Goal: Transaction & Acquisition: Purchase product/service

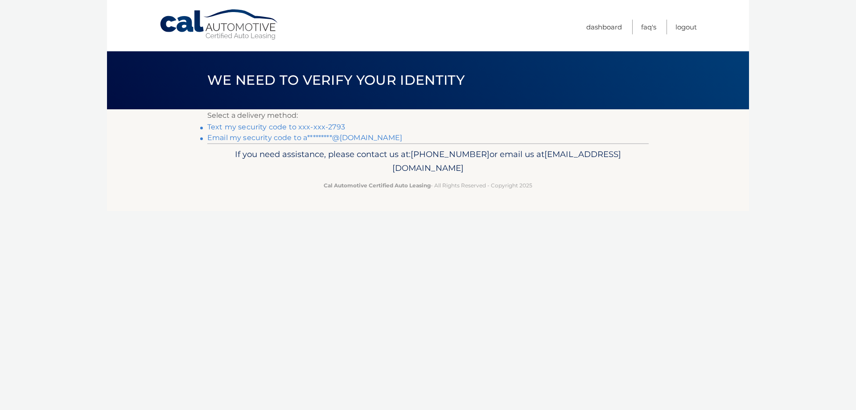
click at [293, 127] on link "Text my security code to xxx-xxx-2793" at bounding box center [276, 127] width 138 height 8
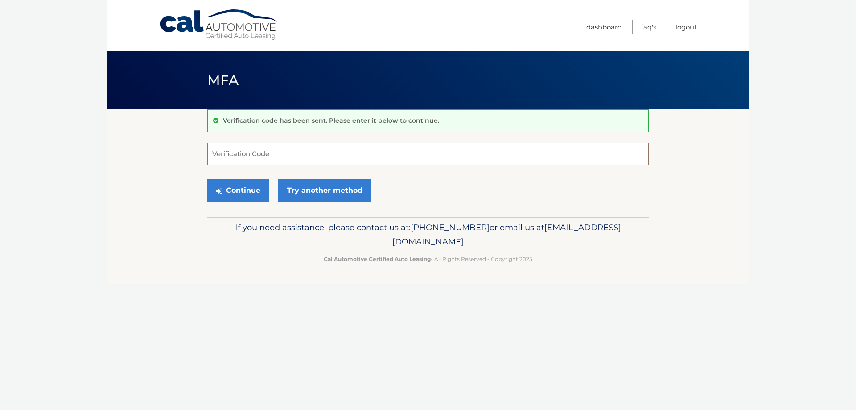
click at [254, 152] on input "Verification Code" at bounding box center [427, 154] width 441 height 22
type input "530029"
click at [247, 189] on button "Continue" at bounding box center [238, 190] width 62 height 22
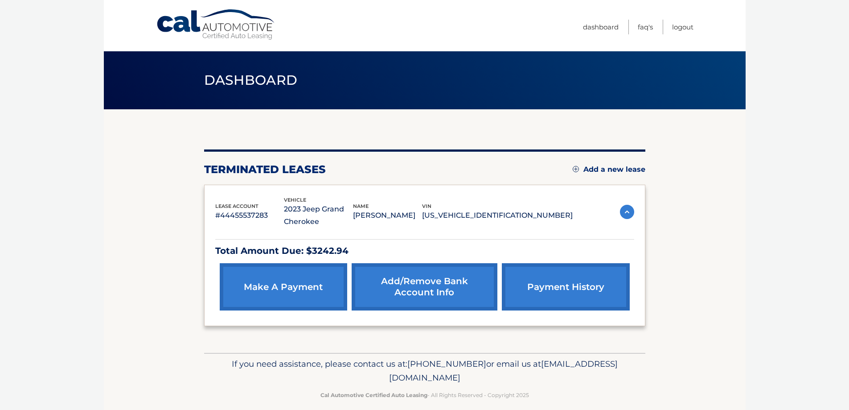
click at [265, 291] on link "make a payment" at bounding box center [283, 286] width 127 height 47
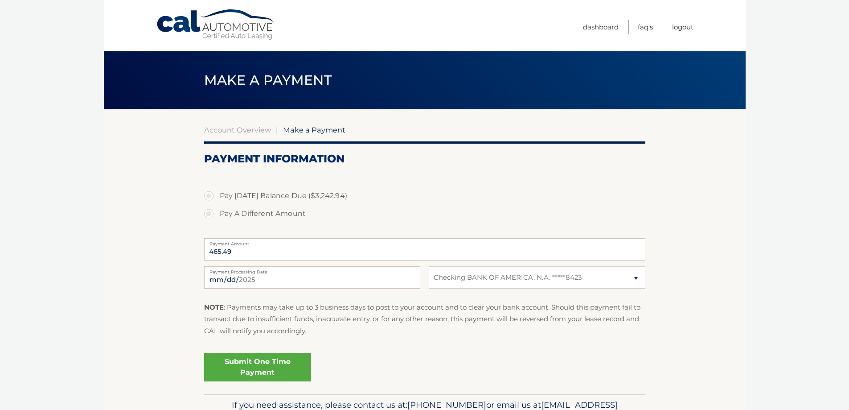
select select "MDIzY2UzOTktYTY5MS00NGFjLWI0YzctMDYxNjhlMjI5NmJh"
click at [208, 193] on label "Pay Today's Balance Due ($3,242.94)" at bounding box center [424, 196] width 441 height 18
click at [208, 193] on input "Pay Today's Balance Due ($3,242.94)" at bounding box center [212, 194] width 9 height 14
radio input "true"
type input "3242.94"
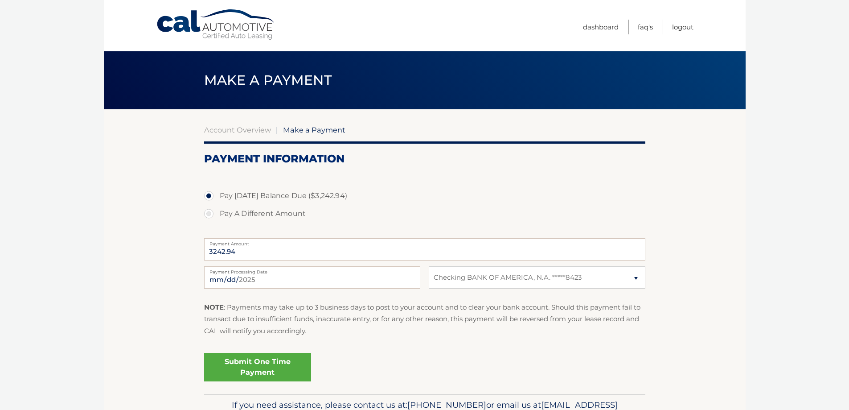
click at [264, 369] on link "Submit One Time Payment" at bounding box center [257, 367] width 107 height 29
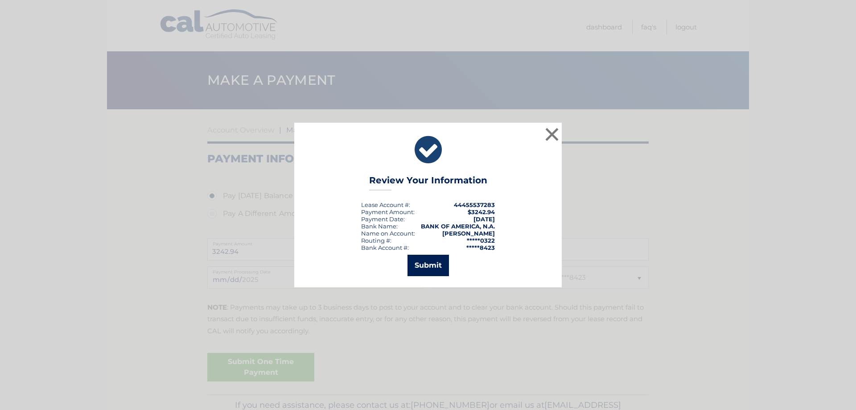
click at [422, 258] on button "Submit" at bounding box center [427, 264] width 41 height 21
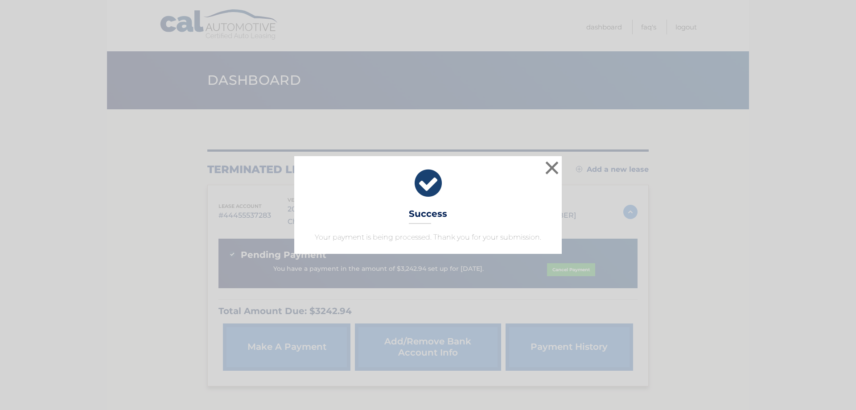
drag, startPoint x: 436, startPoint y: 190, endPoint x: 515, endPoint y: 177, distance: 79.9
click at [436, 190] on icon at bounding box center [427, 183] width 245 height 32
click at [557, 165] on button "×" at bounding box center [552, 168] width 18 height 18
